Goal: Navigation & Orientation: Find specific page/section

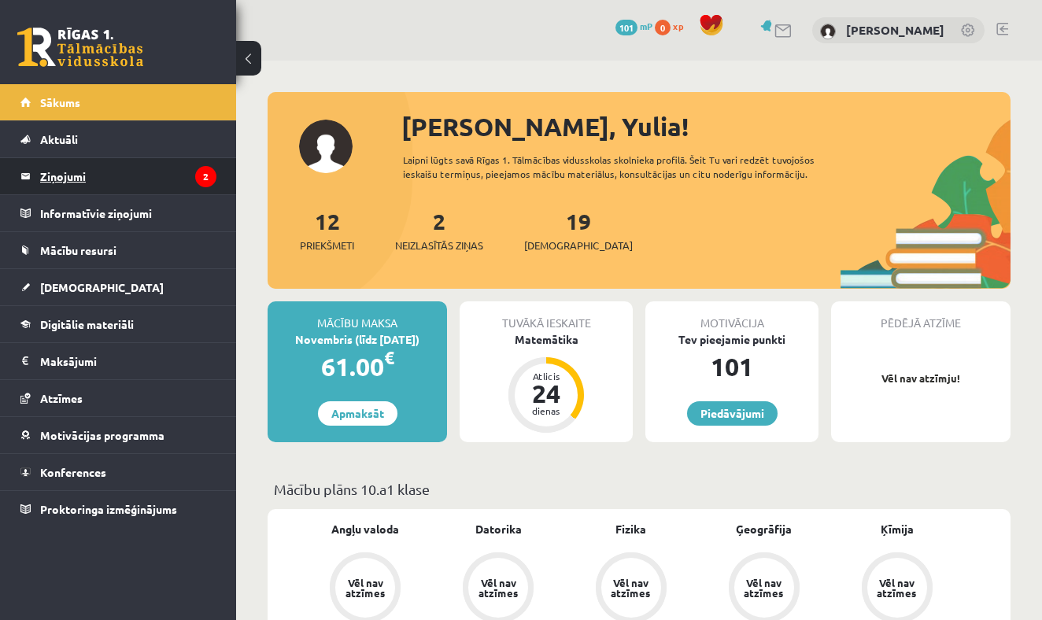
click at [154, 183] on legend "Ziņojumi 2" at bounding box center [128, 176] width 176 height 36
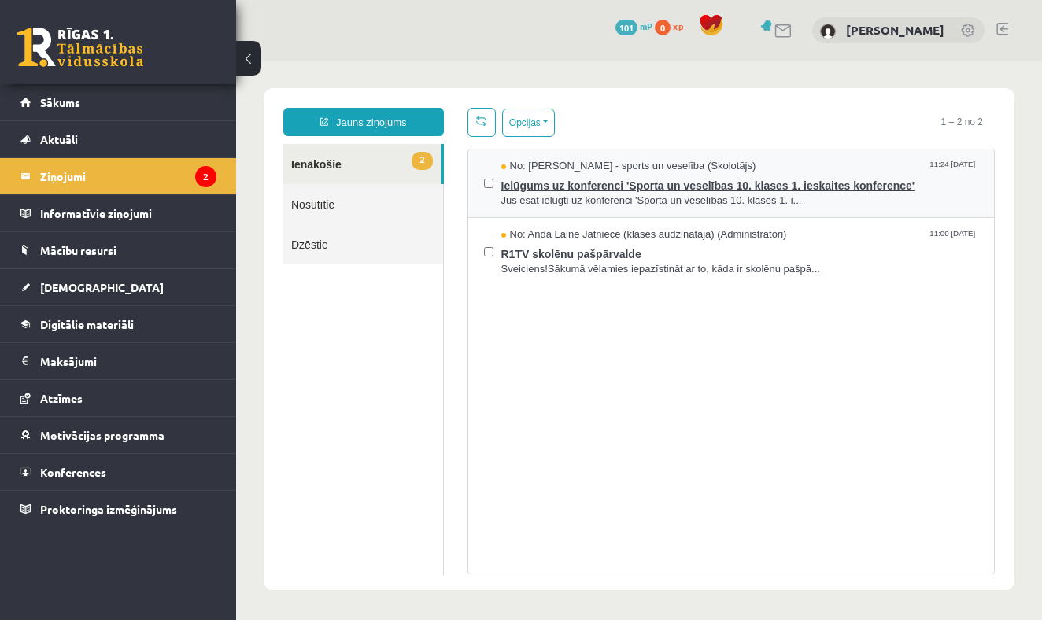
click at [627, 183] on span "Ielūgums uz konferenci 'Sporta un veselības 10. klases 1. ieskaites konference'" at bounding box center [740, 184] width 478 height 20
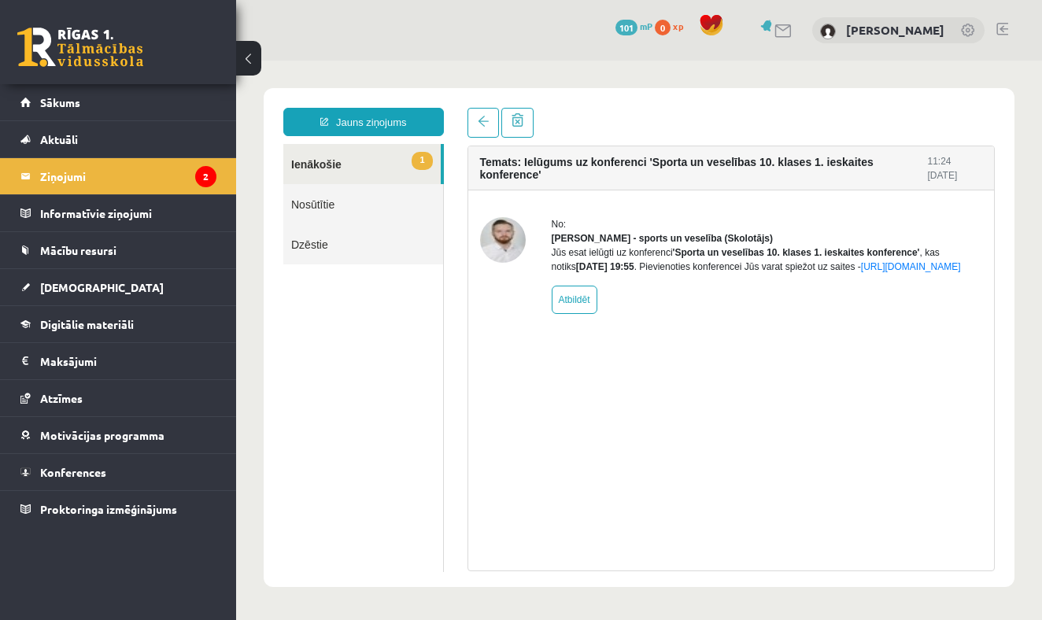
click at [325, 165] on link "1 Ienākošie" at bounding box center [361, 164] width 157 height 40
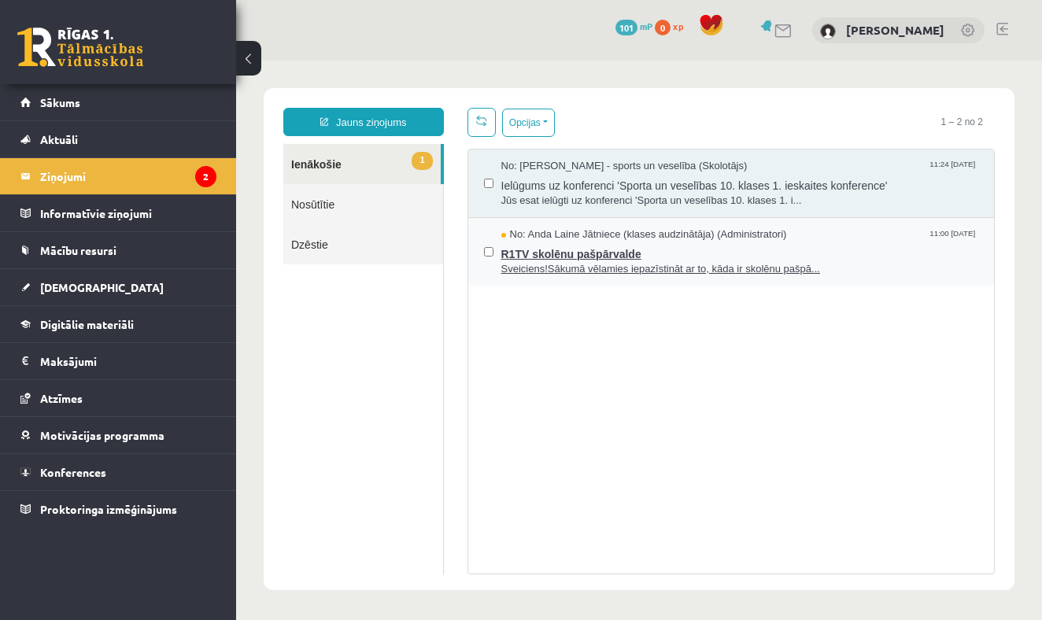
click at [564, 256] on span "R1TV skolēnu pašpārvalde" at bounding box center [740, 252] width 478 height 20
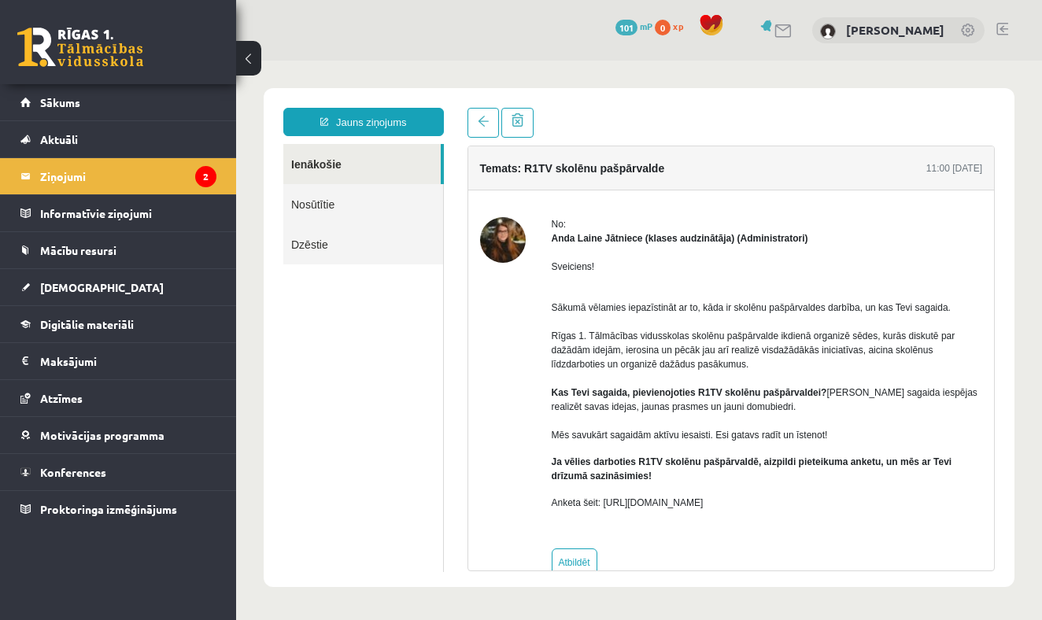
click at [684, 505] on p "Anketa šeit: https://forms.gle/KiGbehqJisokGurV9" at bounding box center [767, 503] width 431 height 14
click at [74, 104] on span "Sākums" at bounding box center [60, 102] width 40 height 14
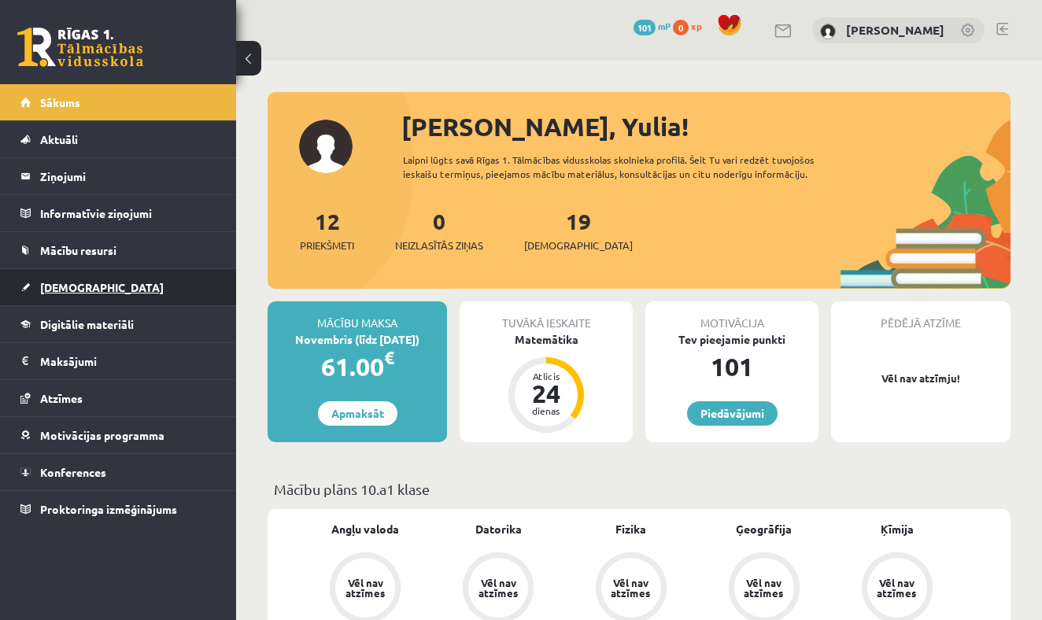
click at [80, 287] on span "[DEMOGRAPHIC_DATA]" at bounding box center [102, 287] width 124 height 14
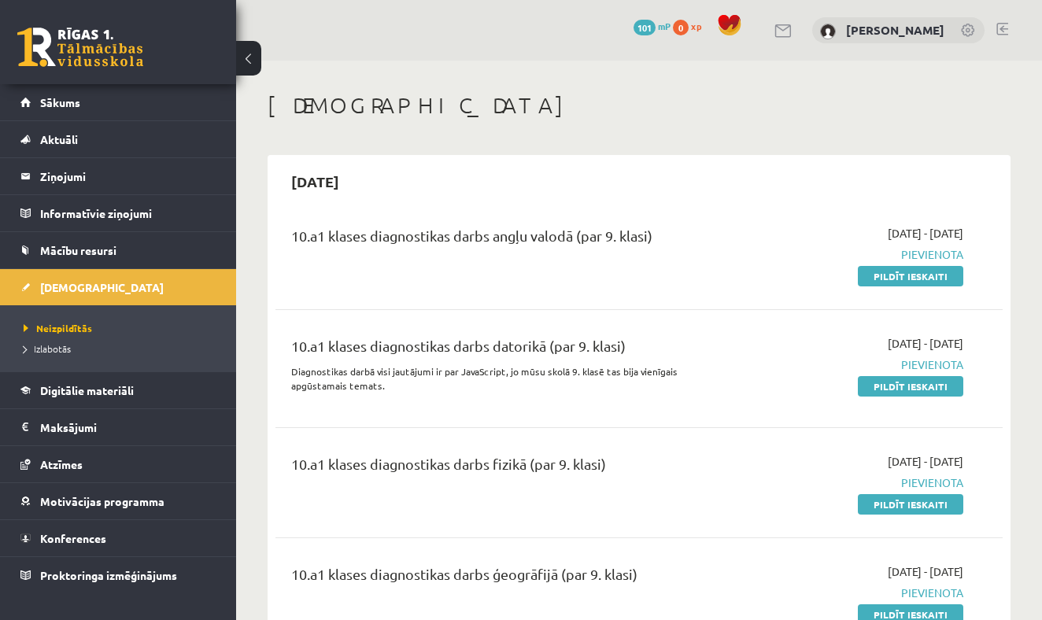
click at [67, 102] on span "Sākums" at bounding box center [60, 102] width 40 height 14
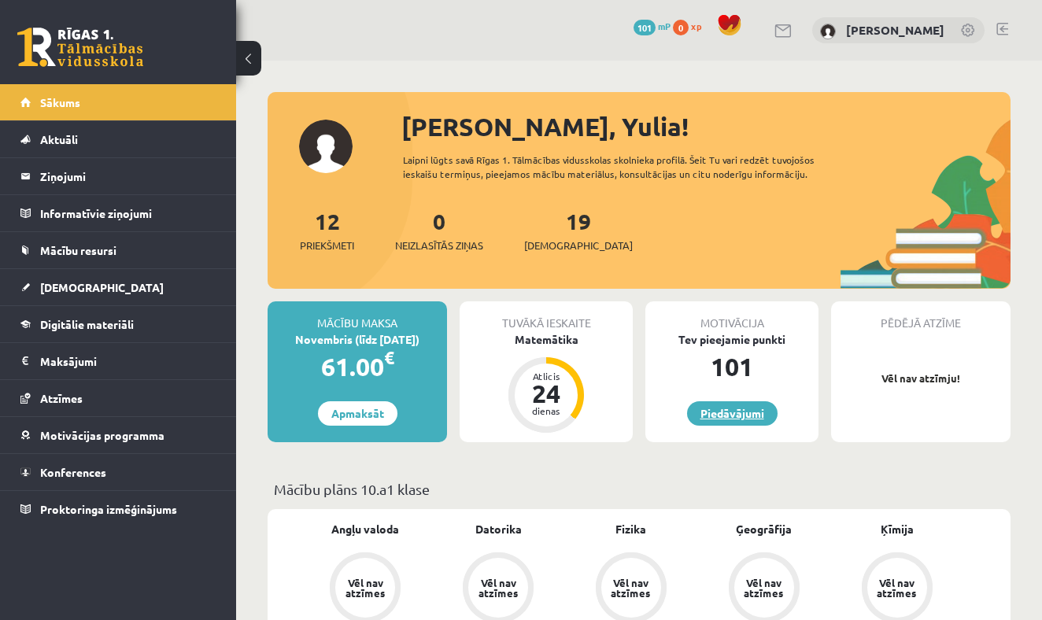
click at [715, 411] on link "Piedāvājumi" at bounding box center [732, 413] width 91 height 24
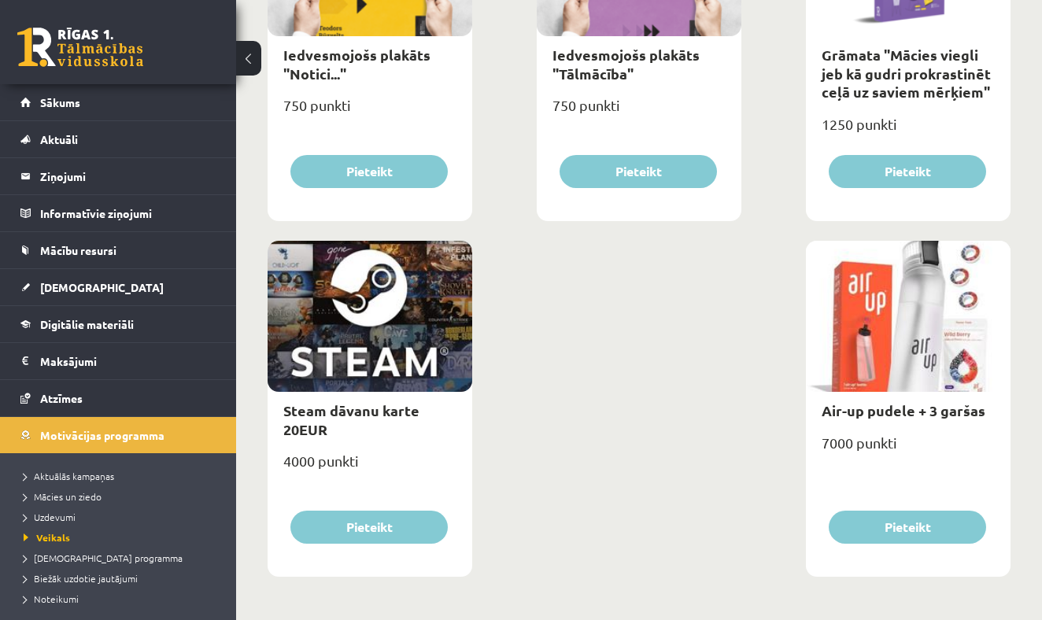
scroll to position [2509, 0]
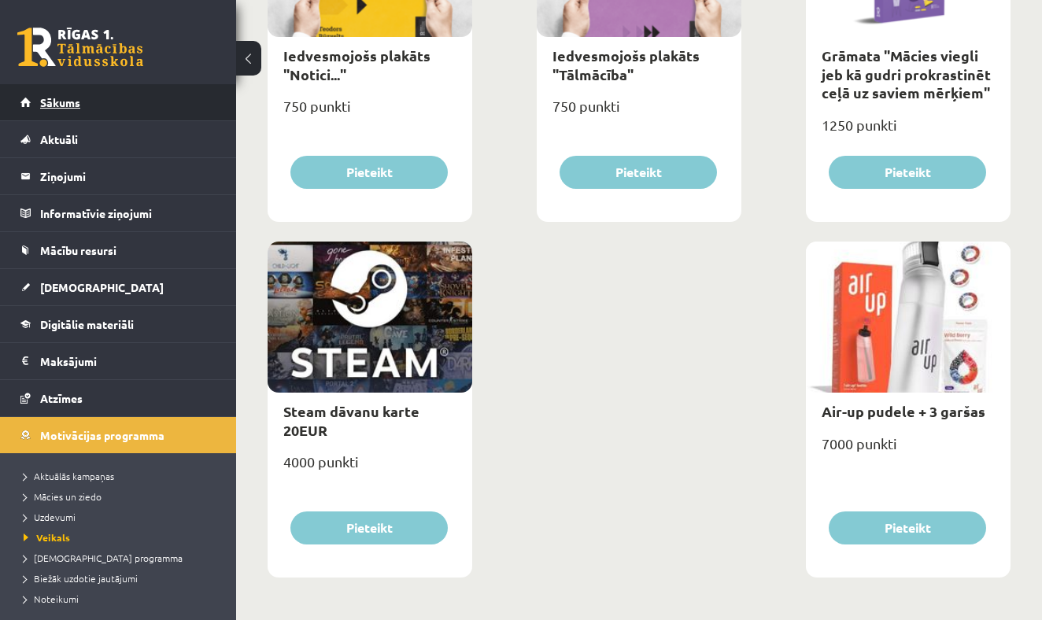
click at [65, 101] on span "Sākums" at bounding box center [60, 102] width 40 height 14
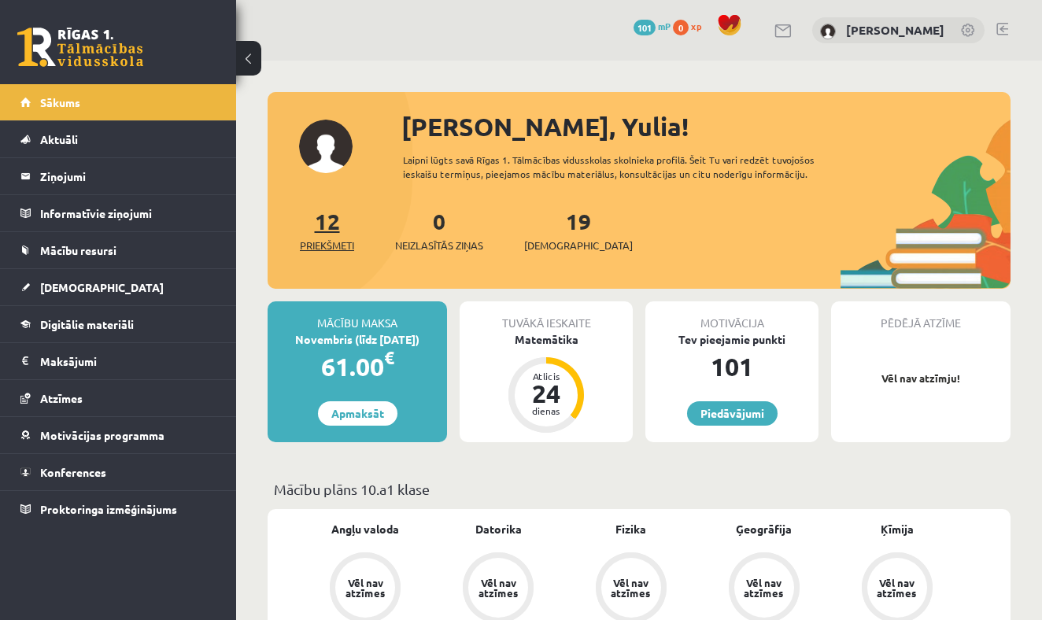
click at [330, 241] on span "Priekšmeti" at bounding box center [327, 246] width 54 height 16
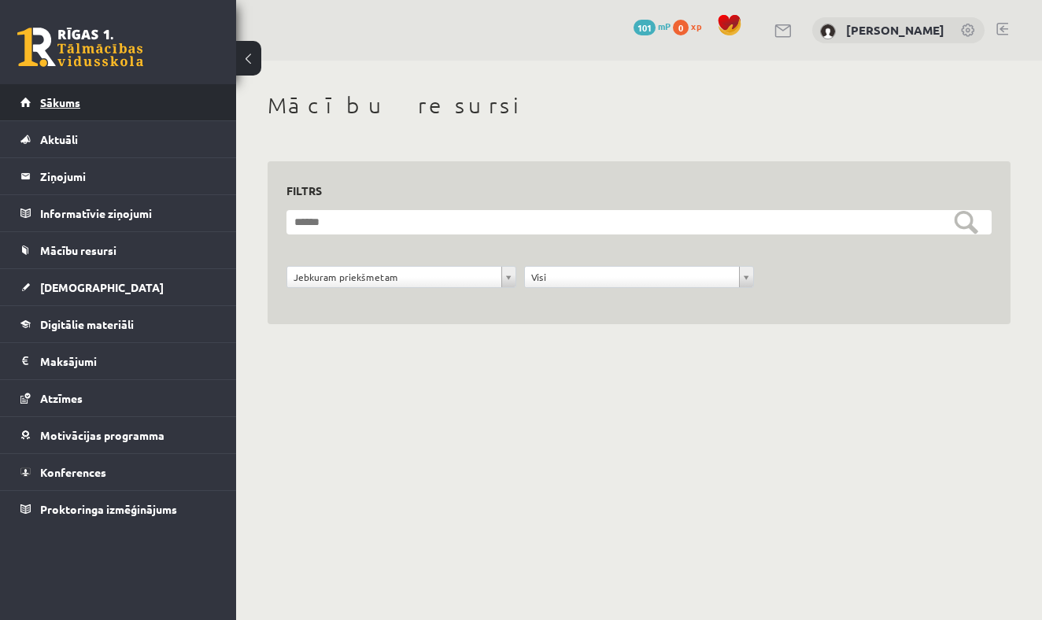
click at [72, 101] on span "Sākums" at bounding box center [60, 102] width 40 height 14
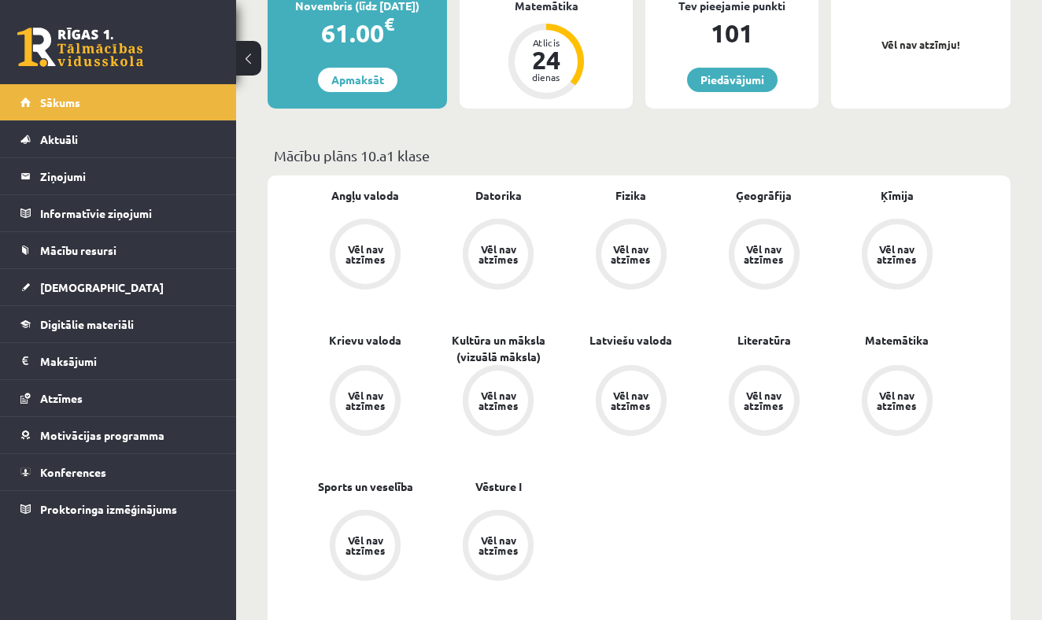
scroll to position [335, 0]
click at [72, 103] on span "Sākums" at bounding box center [60, 102] width 40 height 14
